Goal: Information Seeking & Learning: Learn about a topic

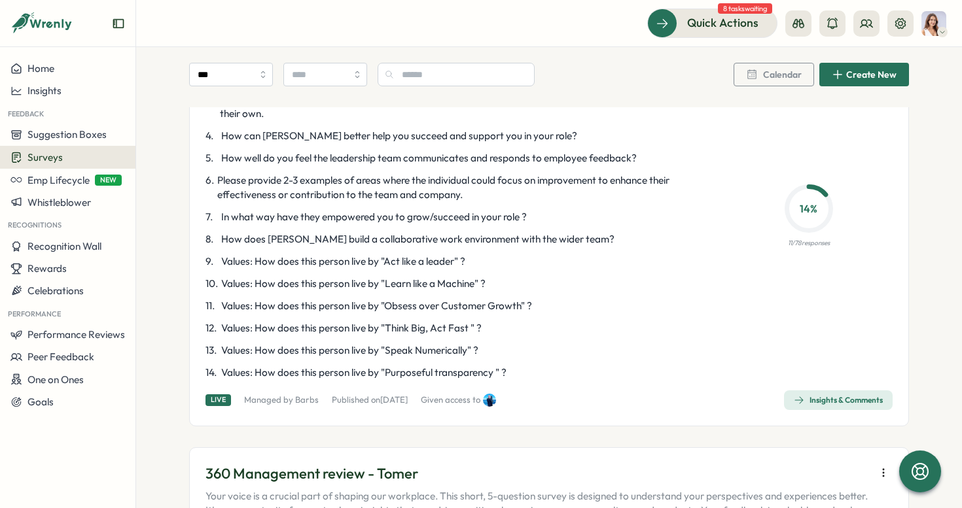
scroll to position [2626, 0]
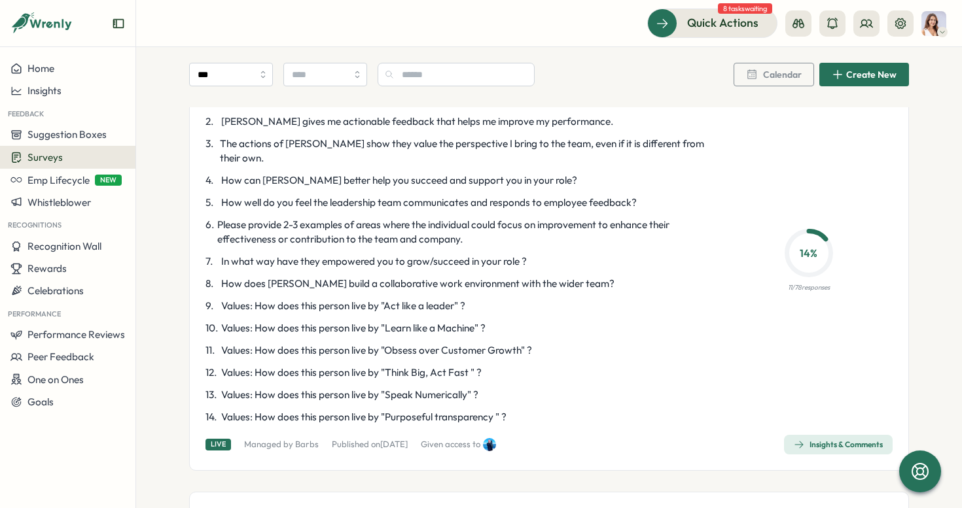
click at [826, 436] on span "Insights & Comments" at bounding box center [837, 445] width 89 height 18
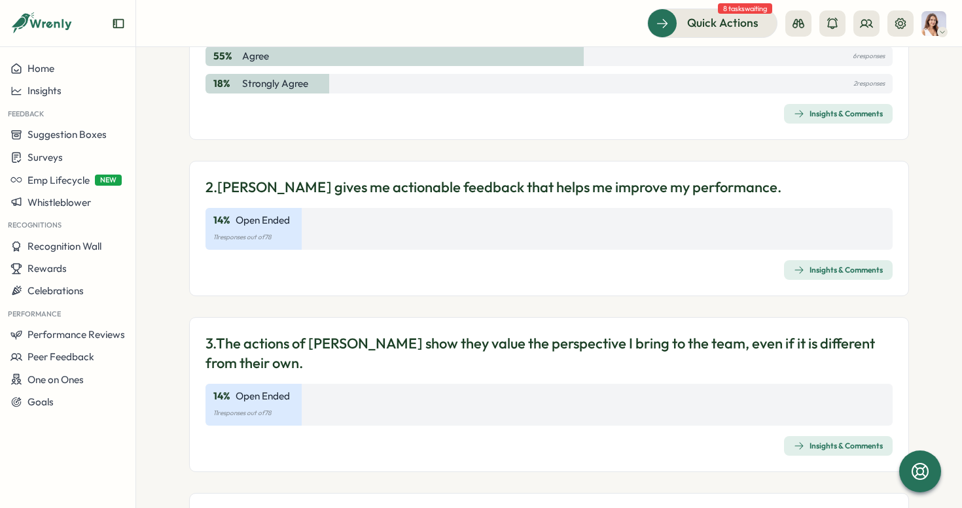
scroll to position [275, 0]
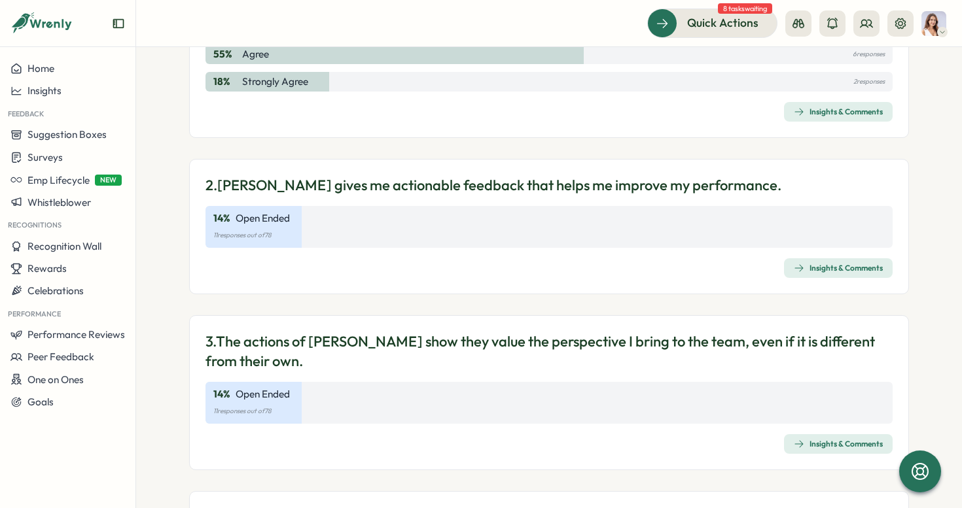
click at [793, 267] on icon "button" at bounding box center [798, 268] width 10 height 10
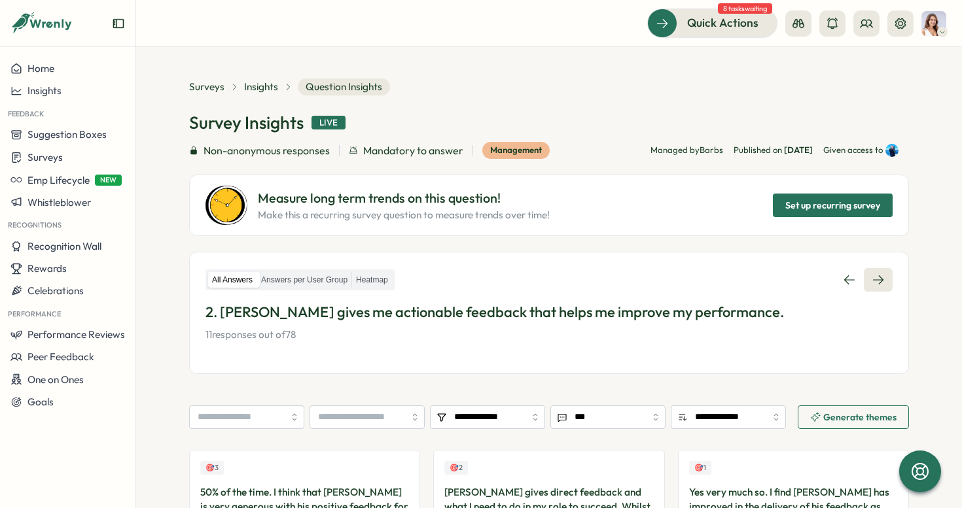
click at [884, 288] on link at bounding box center [877, 280] width 29 height 24
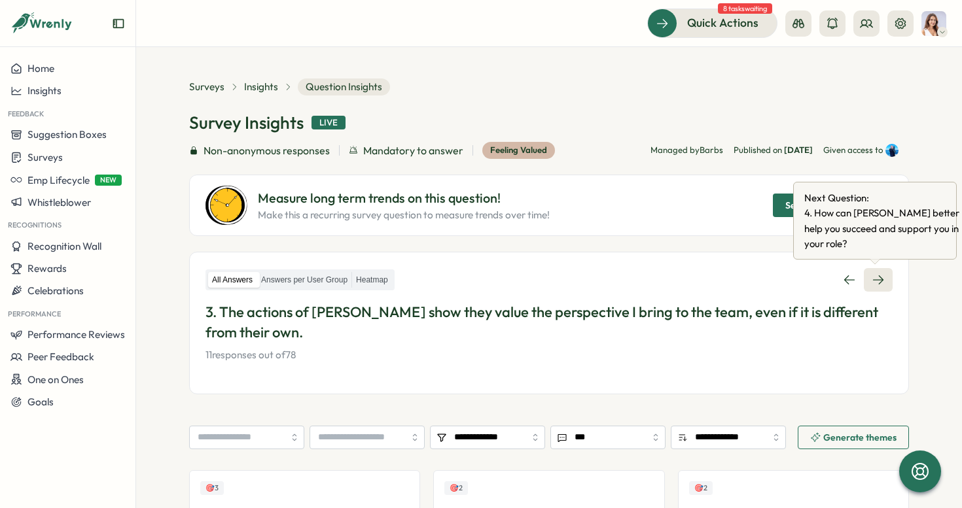
click at [873, 286] on icon at bounding box center [877, 279] width 13 height 13
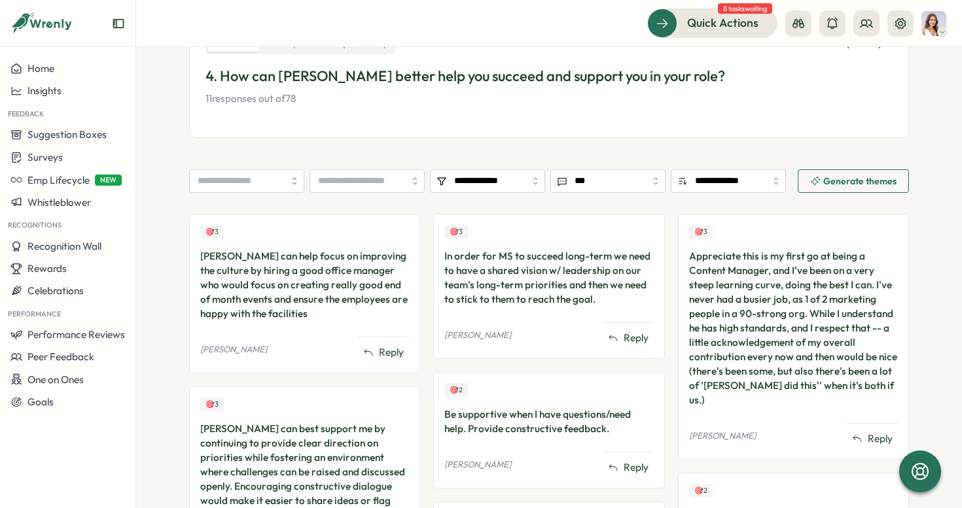
scroll to position [238, 0]
